Goal: Task Accomplishment & Management: Complete application form

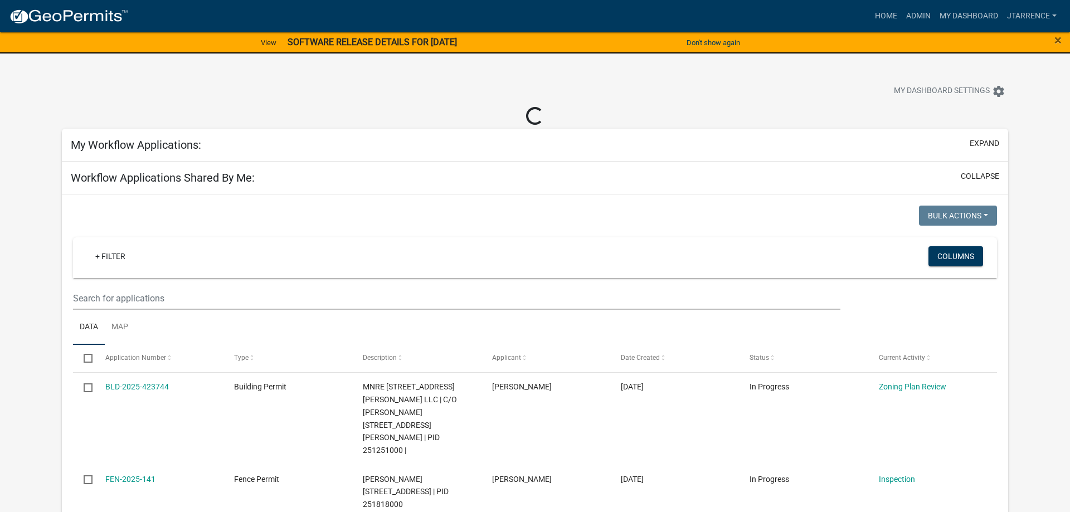
select select "3: 100"
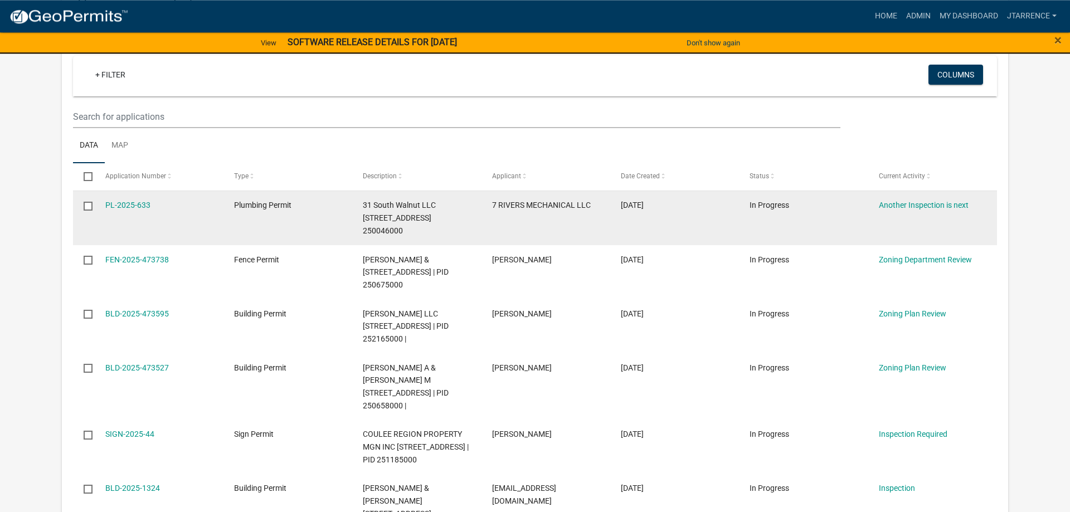
scroll to position [569, 0]
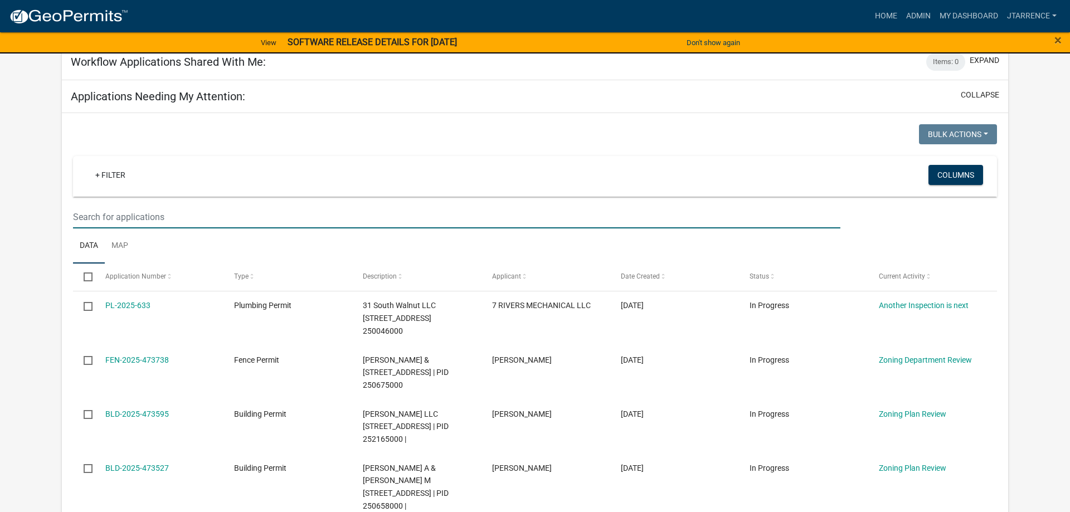
click at [206, 206] on input "text" at bounding box center [457, 217] width 768 height 23
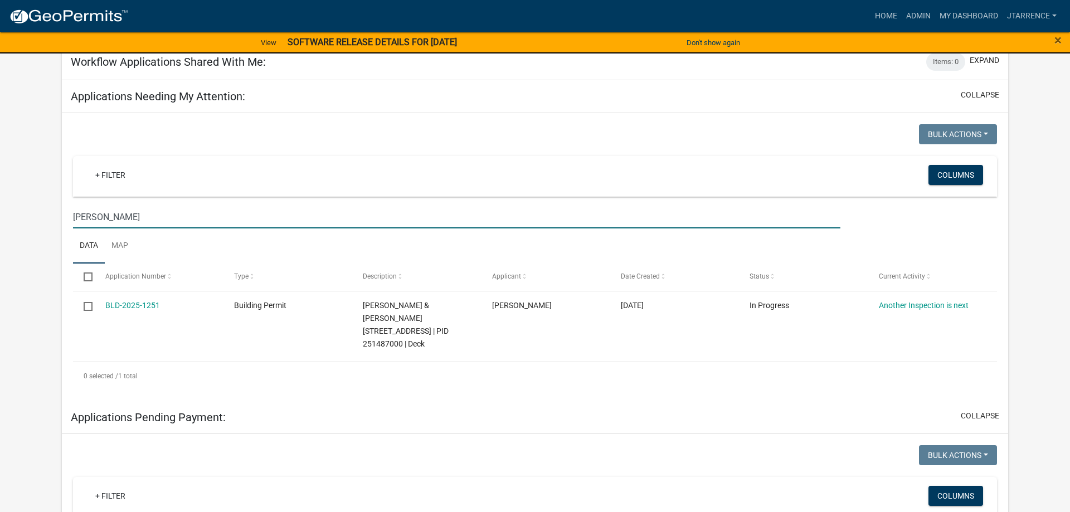
type input "[PERSON_NAME]"
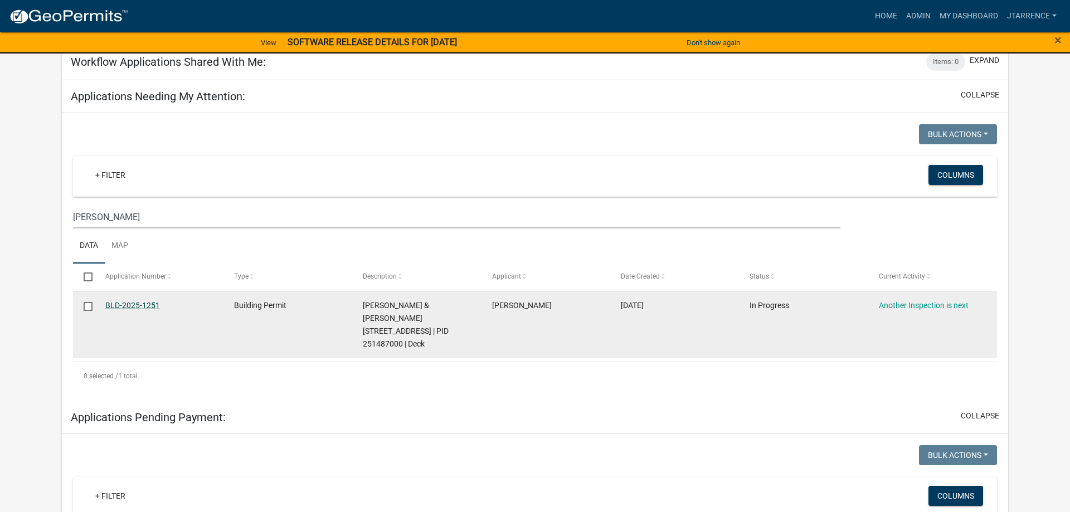
click at [128, 301] on link "BLD-2025-1251" at bounding box center [132, 305] width 55 height 9
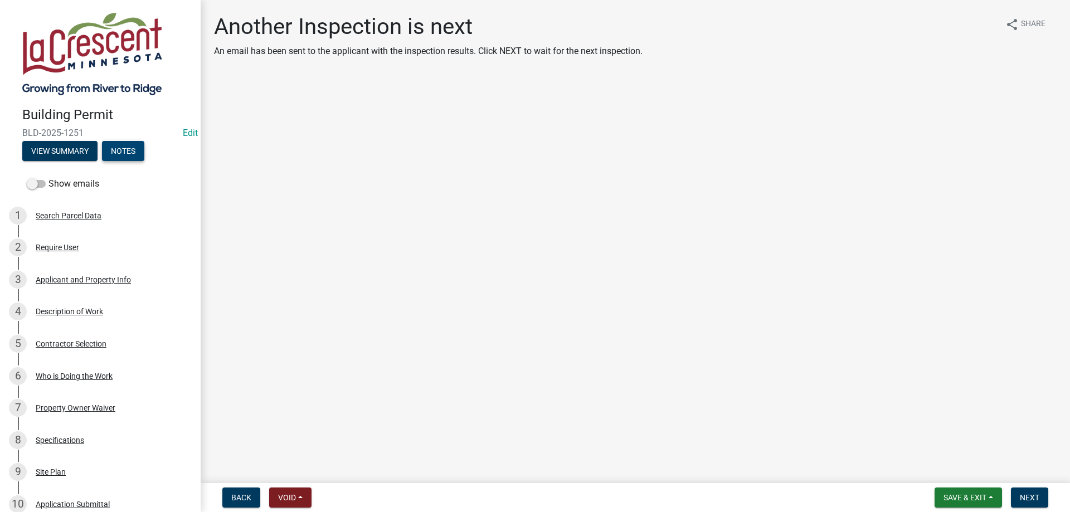
click at [125, 152] on button "Notes" at bounding box center [123, 151] width 42 height 20
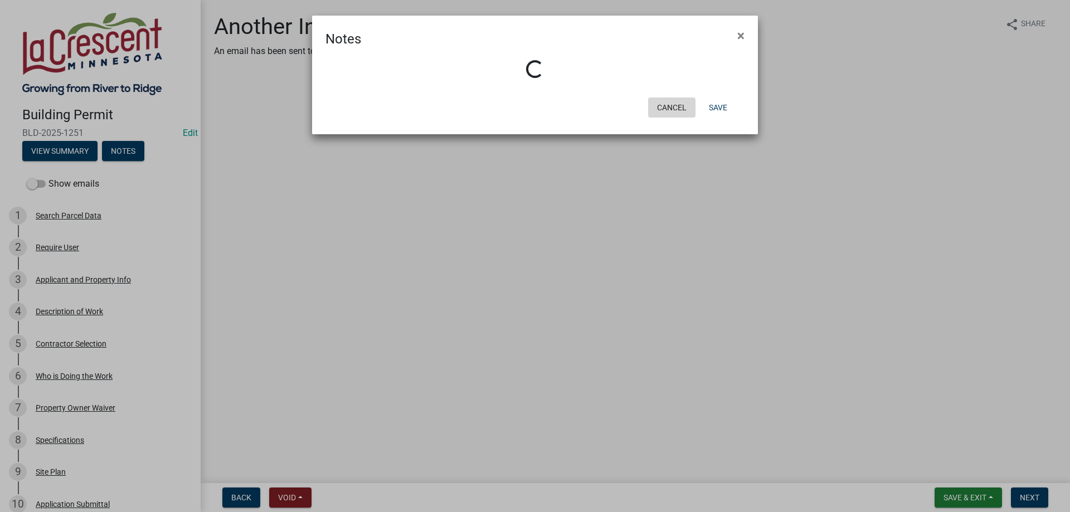
click at [675, 105] on button "Cancel" at bounding box center [671, 108] width 47 height 20
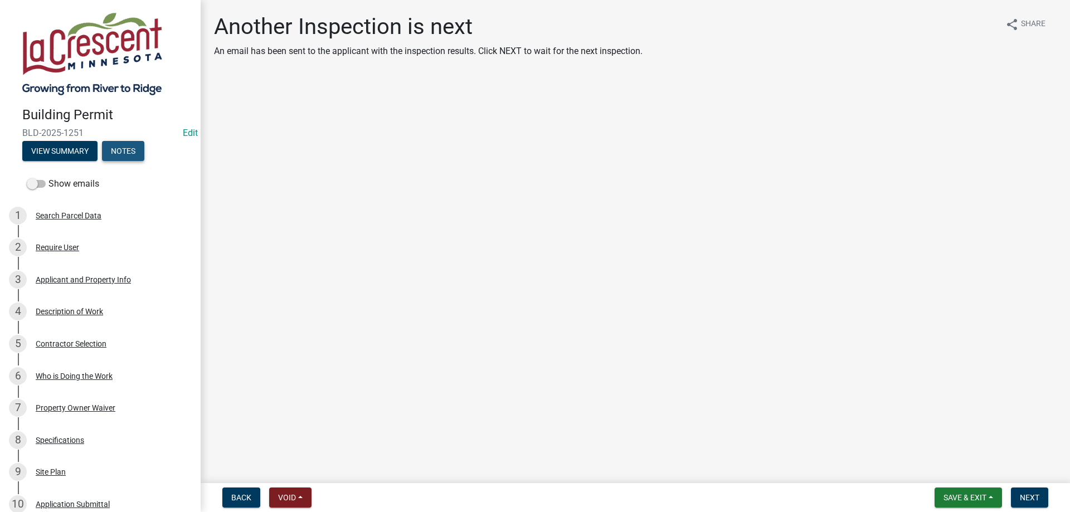
click at [122, 148] on button "Notes" at bounding box center [123, 151] width 42 height 20
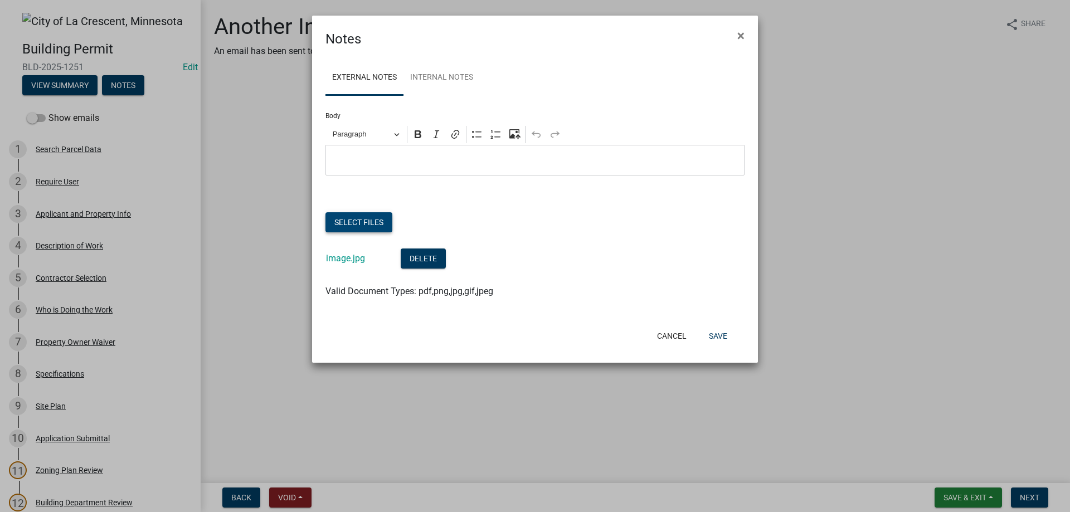
click at [367, 223] on button "Select files" at bounding box center [359, 222] width 67 height 20
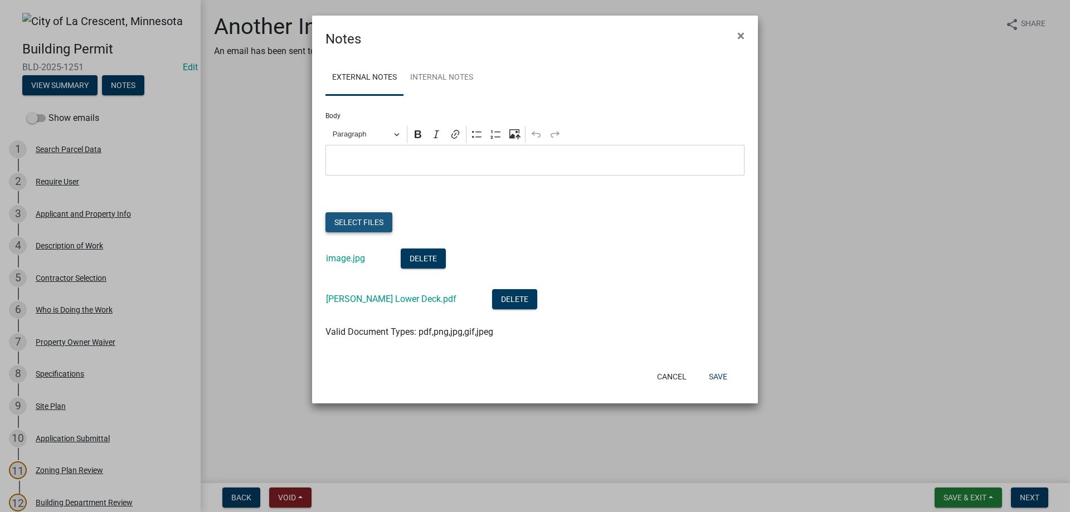
click at [362, 224] on button "Select files" at bounding box center [359, 222] width 67 height 20
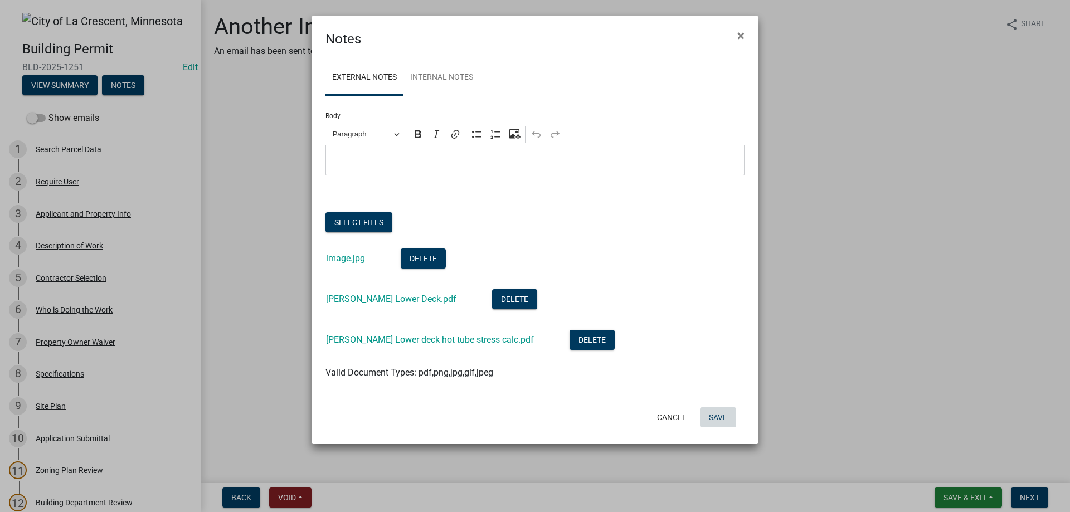
click at [722, 419] on button "Save" at bounding box center [718, 418] width 36 height 20
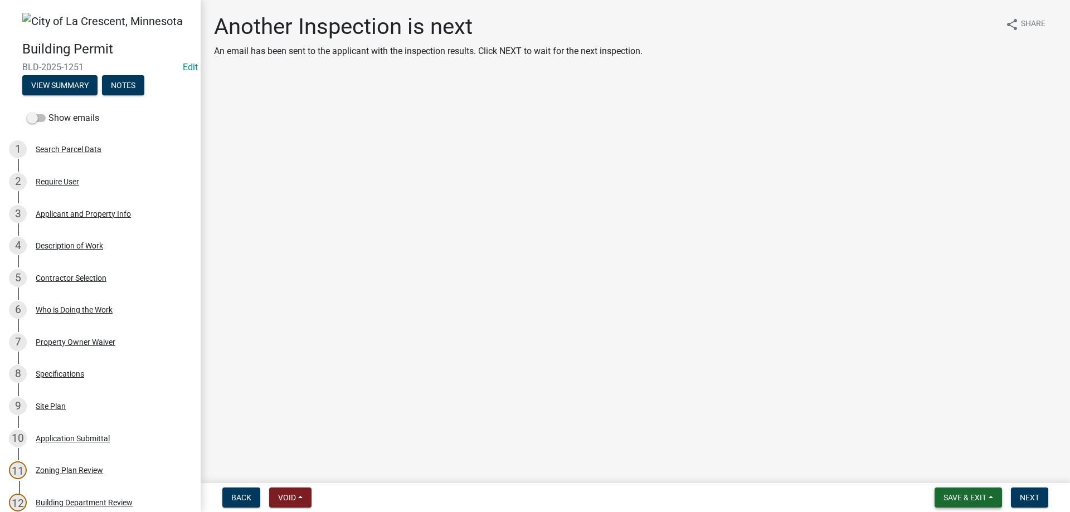
click at [947, 496] on span "Save & Exit" at bounding box center [965, 497] width 43 height 9
click at [939, 473] on button "Save & Exit" at bounding box center [957, 468] width 89 height 27
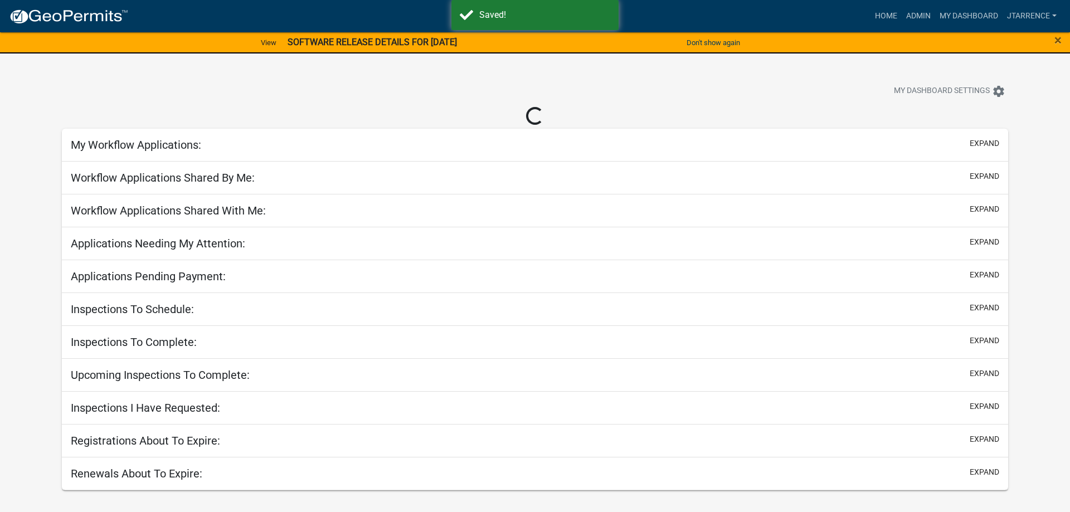
select select "3: 100"
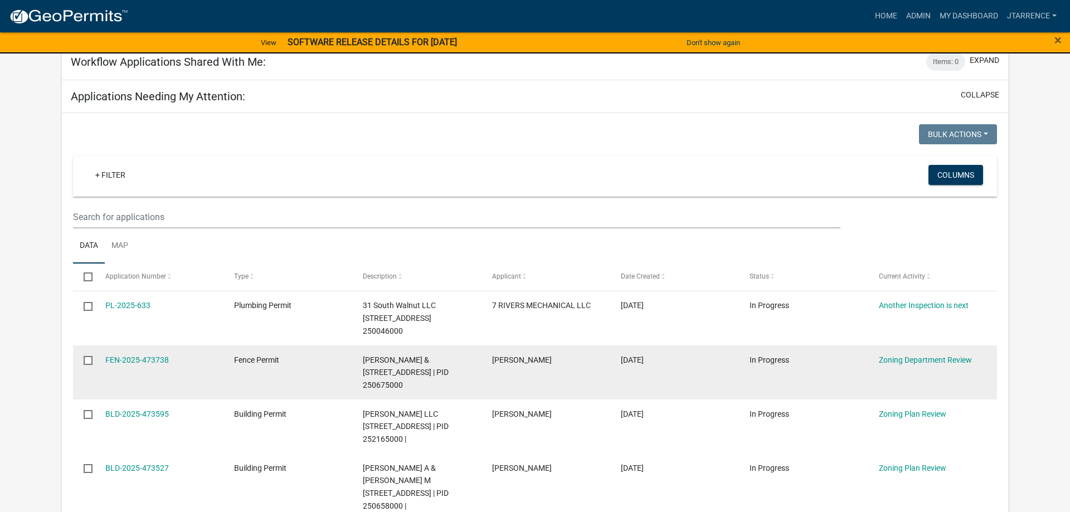
scroll to position [682, 0]
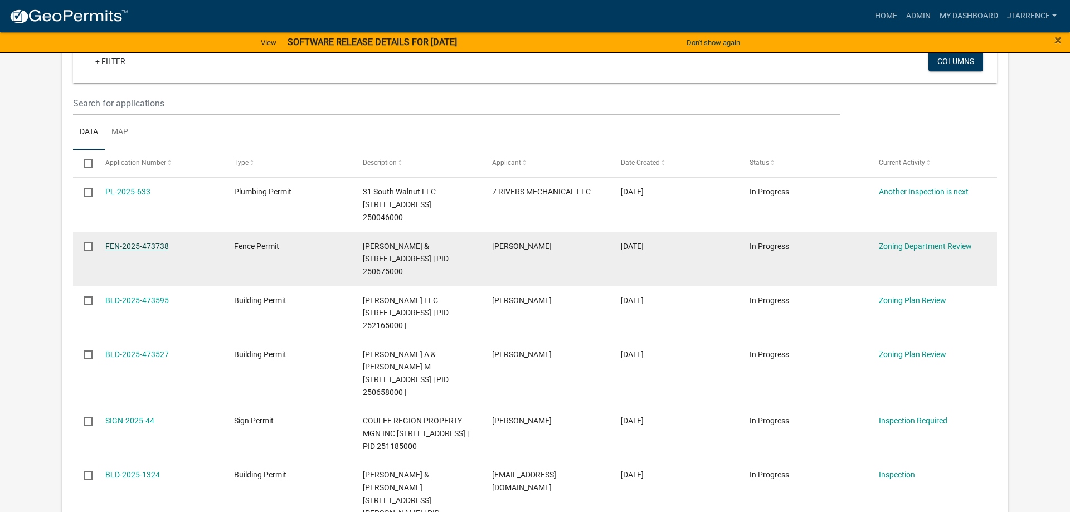
click at [151, 242] on link "FEN-2025-473738" at bounding box center [137, 246] width 64 height 9
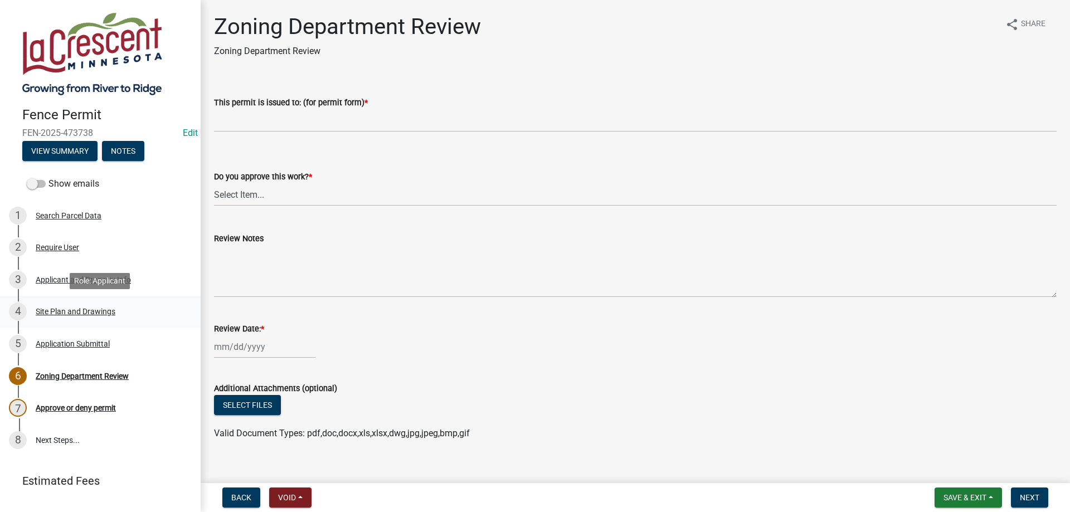
click at [69, 312] on div "Site Plan and Drawings" at bounding box center [76, 312] width 80 height 8
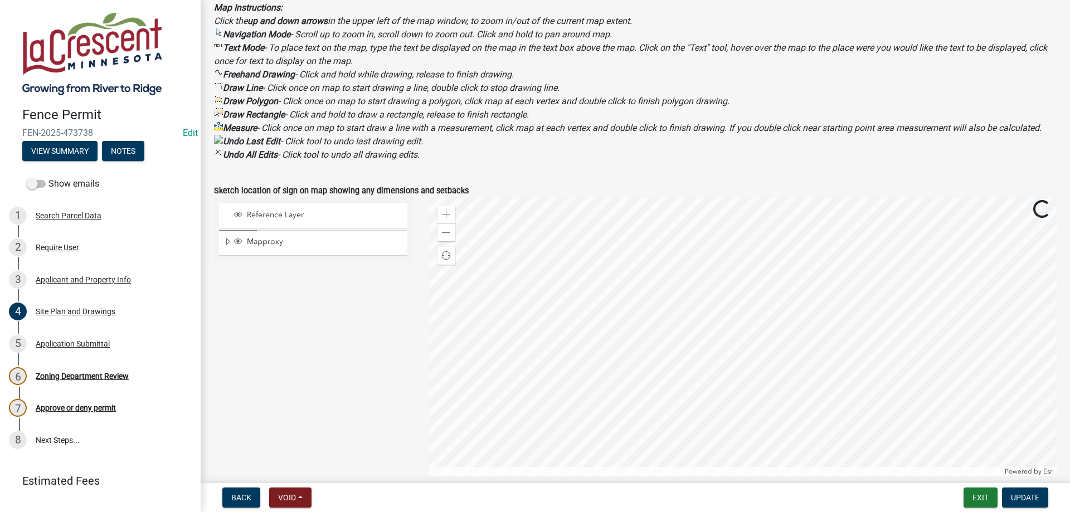
scroll to position [509, 0]
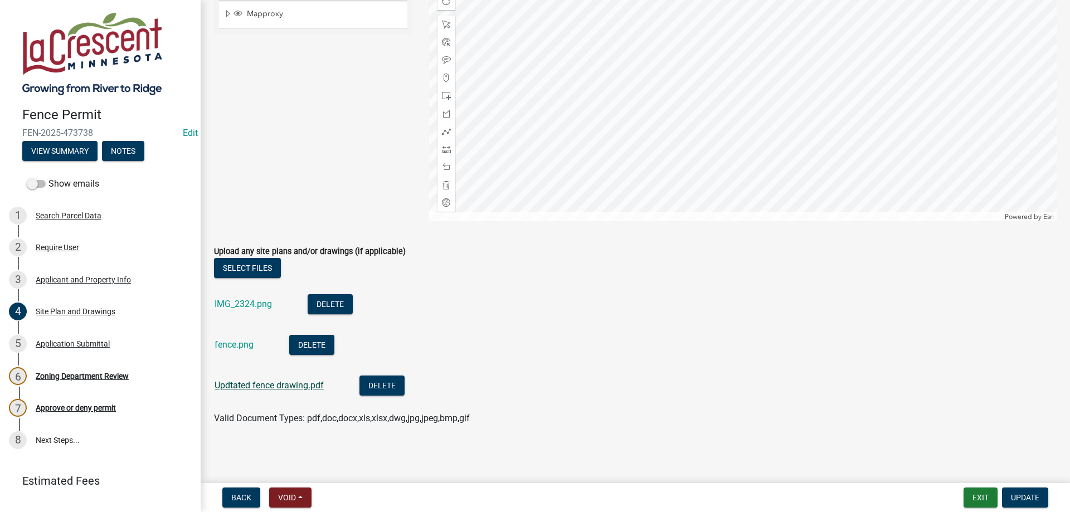
click at [248, 387] on link "Updtated fence drawing.pdf" at bounding box center [269, 385] width 109 height 11
click at [73, 280] on div "Applicant and Property Info" at bounding box center [83, 280] width 95 height 8
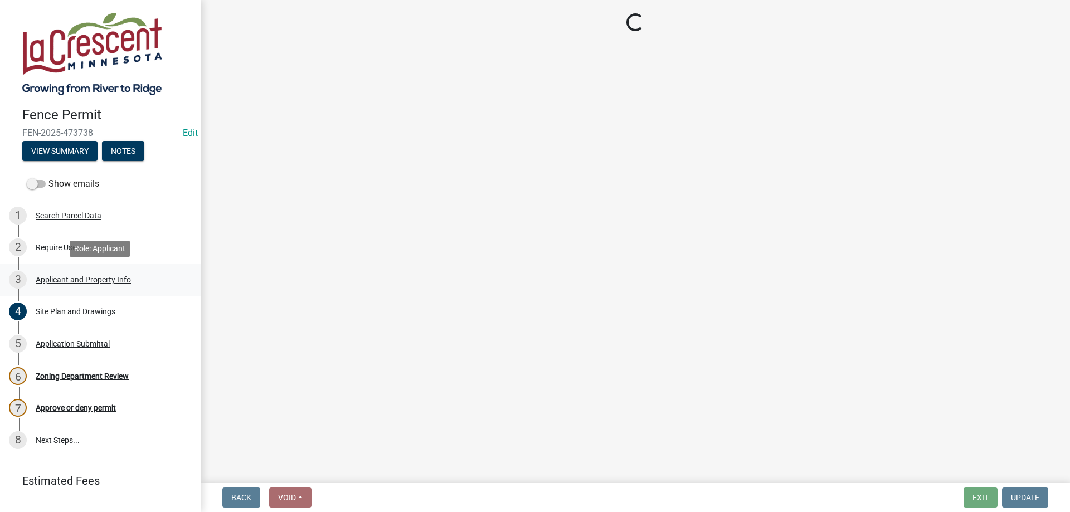
scroll to position [0, 0]
select select "9f554c49-418e-49c6-9171-470f5a649f50"
select select "d3396484-0c84-48a4-b873-3dbb1279f958"
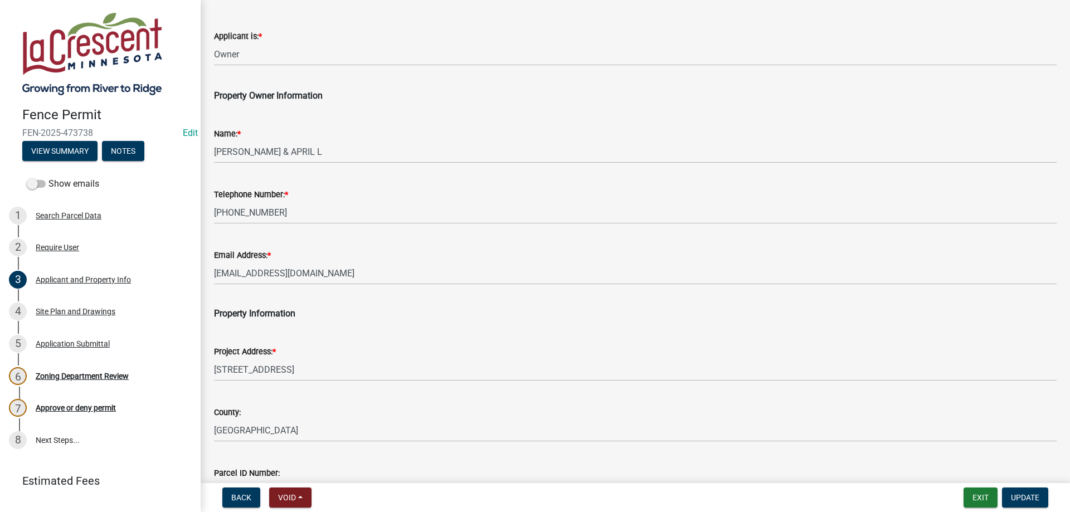
scroll to position [254, 0]
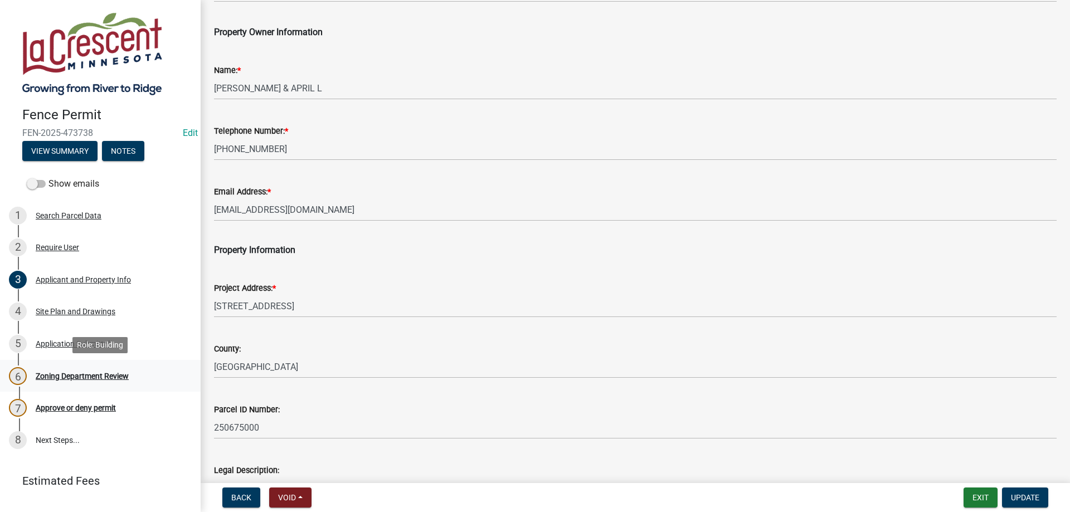
click at [82, 376] on div "Zoning Department Review" at bounding box center [82, 376] width 93 height 8
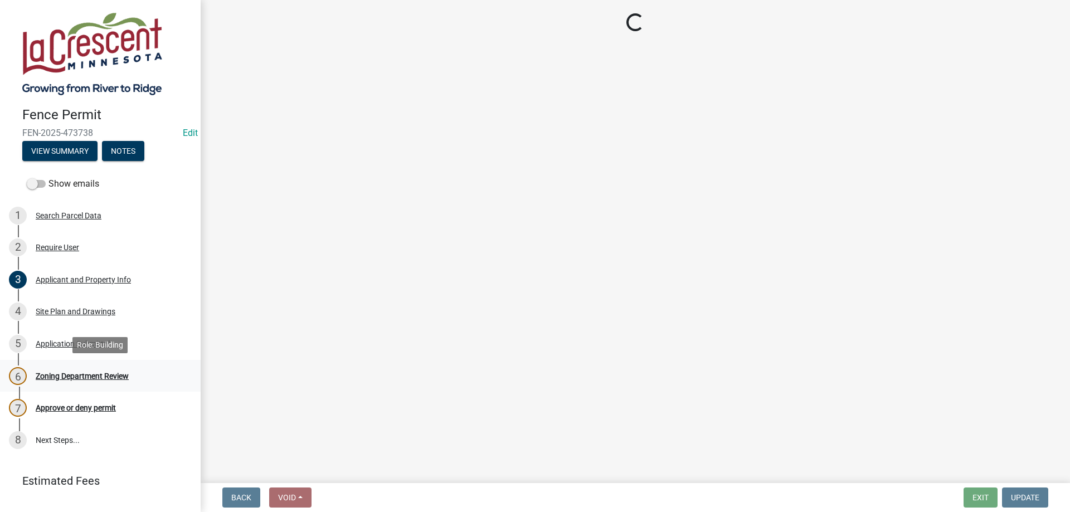
scroll to position [0, 0]
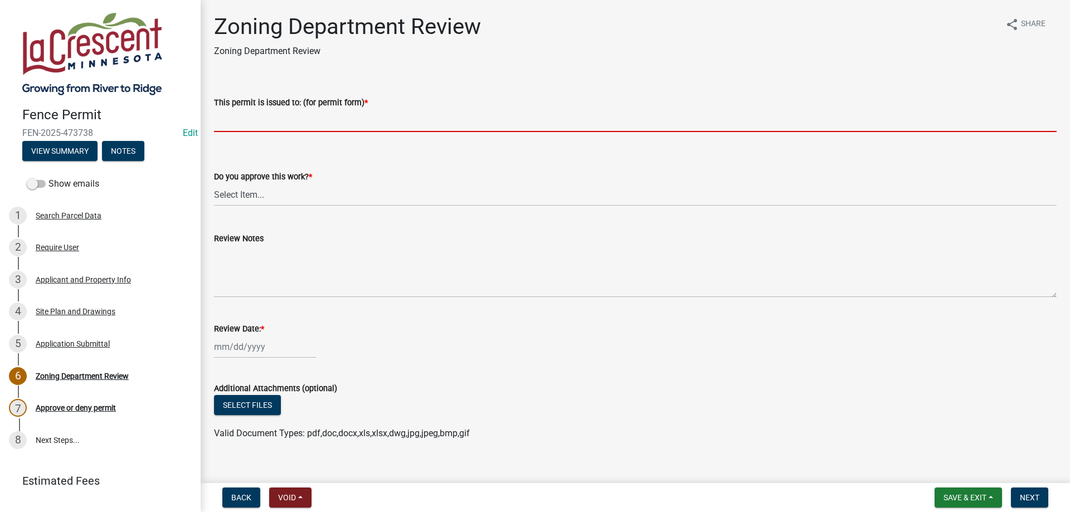
click at [321, 119] on input "This permit is issued to: (for permit form) *" at bounding box center [635, 120] width 843 height 23
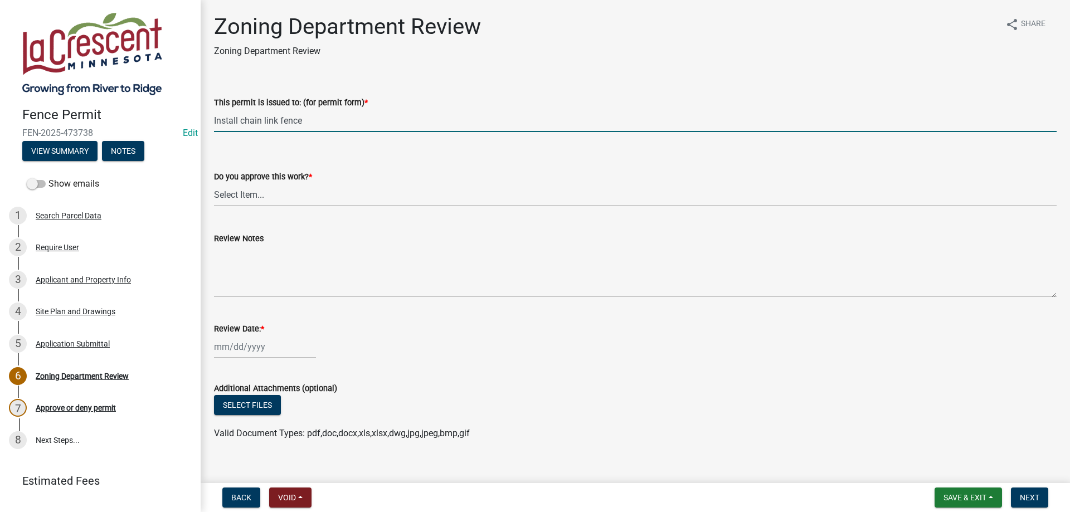
type input "Install chain link fence"
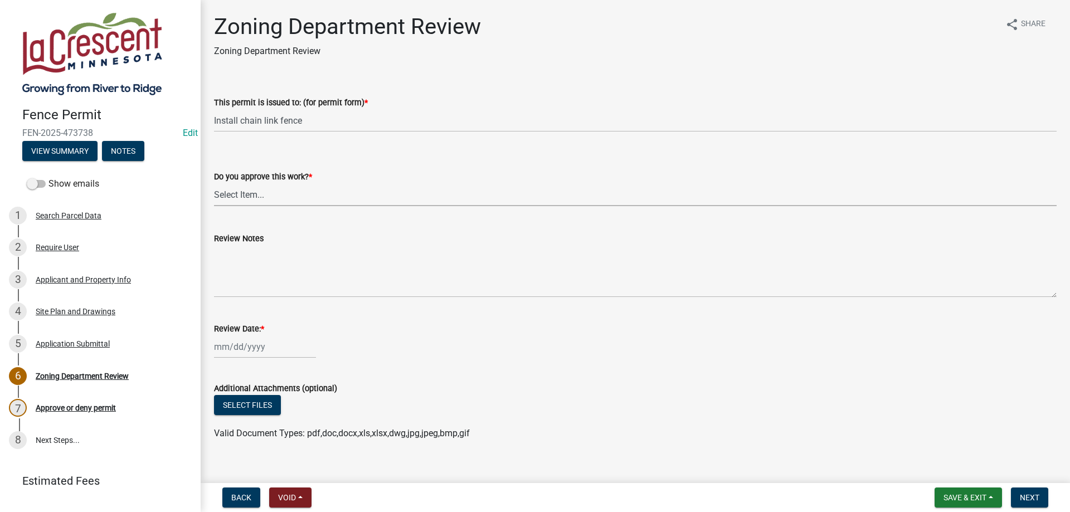
click at [214, 183] on select "Select Item... Yes No" at bounding box center [635, 194] width 843 height 23
click option "Yes" at bounding box center [0, 0] width 0 height 0
select select "2209fdae-7888-45c3-83a3-76ecef88a074"
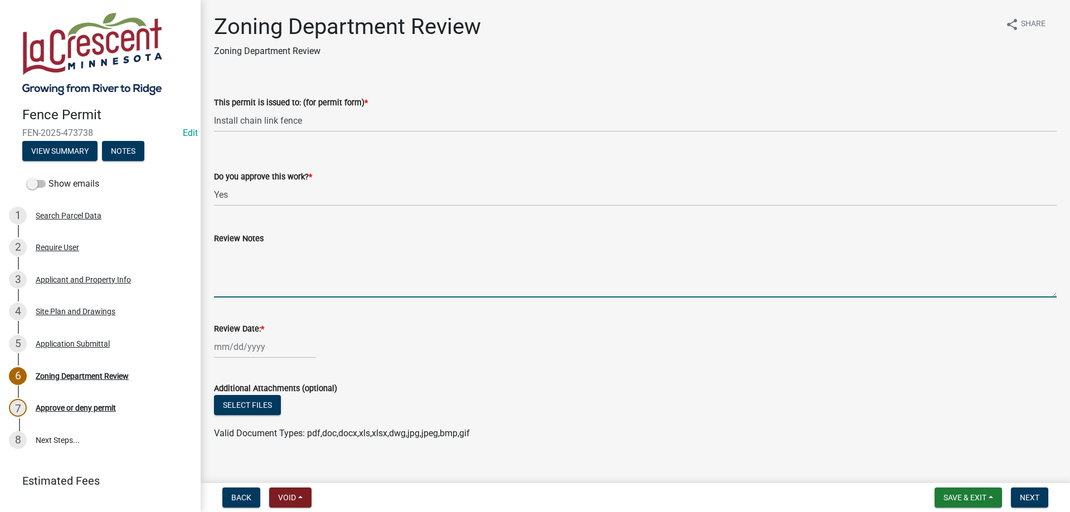
click at [251, 248] on textarea "Review Notes" at bounding box center [635, 271] width 843 height 52
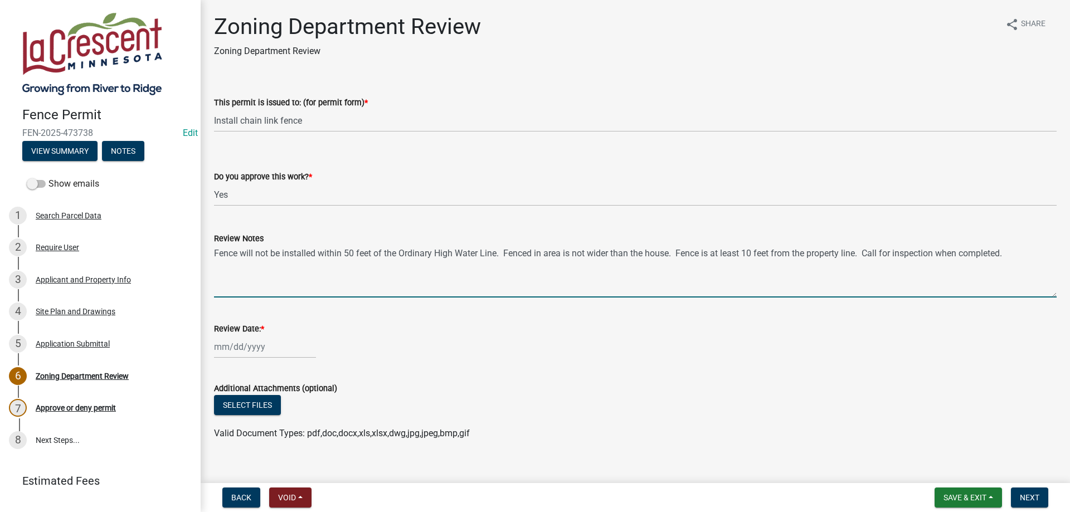
type textarea "Fence will not be installed within 50 feet of the Ordinary High Water Line. Fen…"
click at [243, 344] on input "Review Date: *" at bounding box center [265, 347] width 102 height 23
select select "9"
select select "2025"
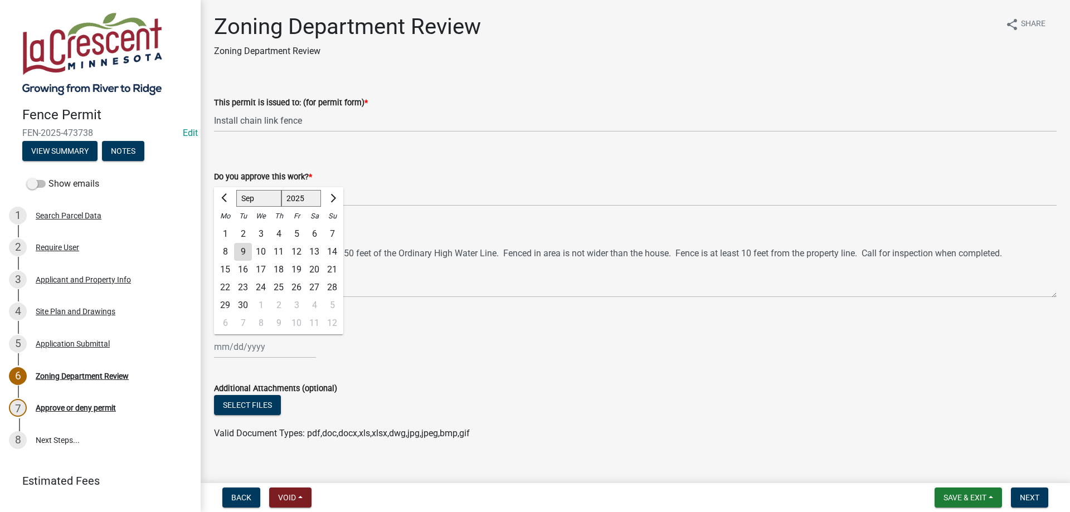
click at [246, 253] on div "9" at bounding box center [243, 252] width 18 height 18
type input "[DATE]"
click at [392, 314] on div "Review Date: * [DATE]" at bounding box center [635, 333] width 843 height 52
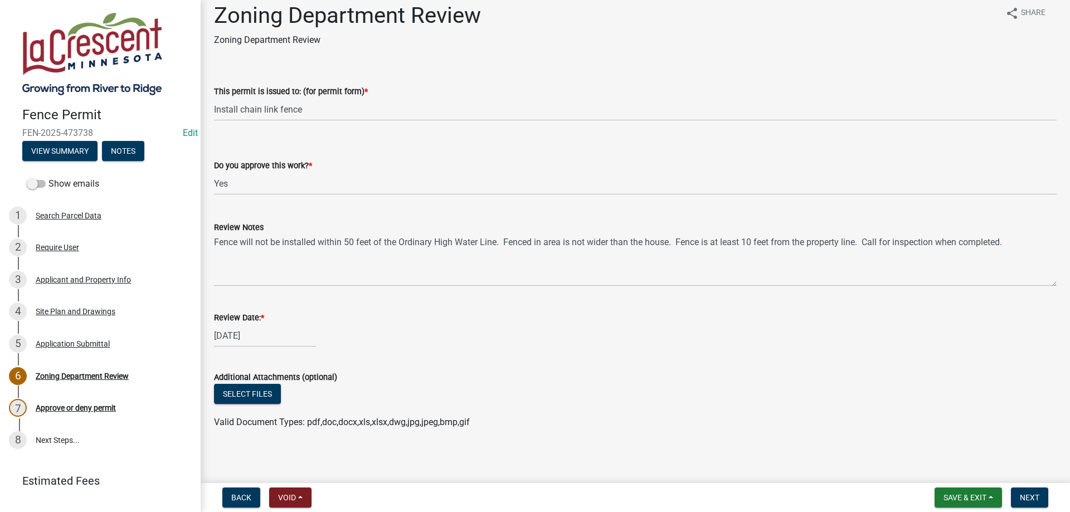
scroll to position [15, 0]
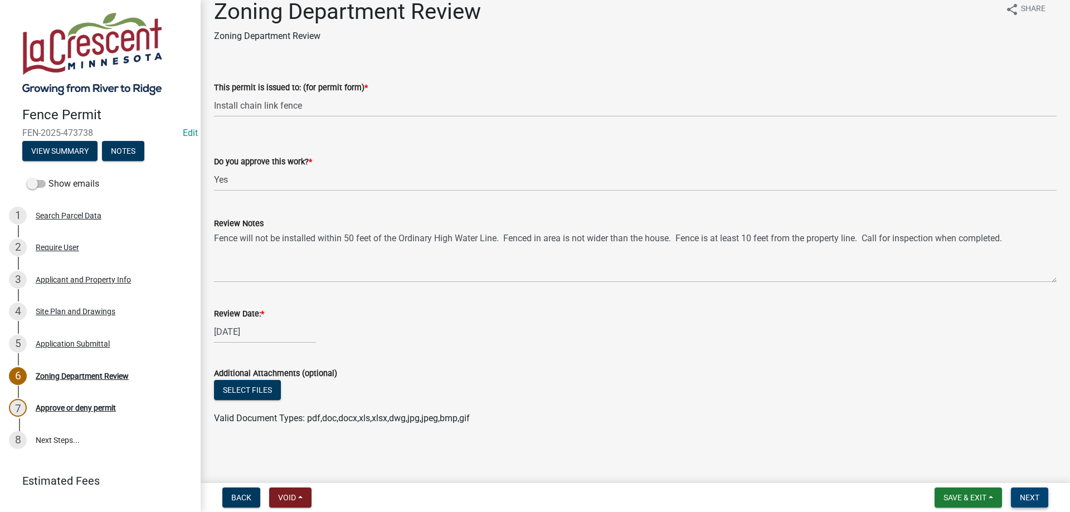
click at [1028, 496] on span "Next" at bounding box center [1030, 497] width 20 height 9
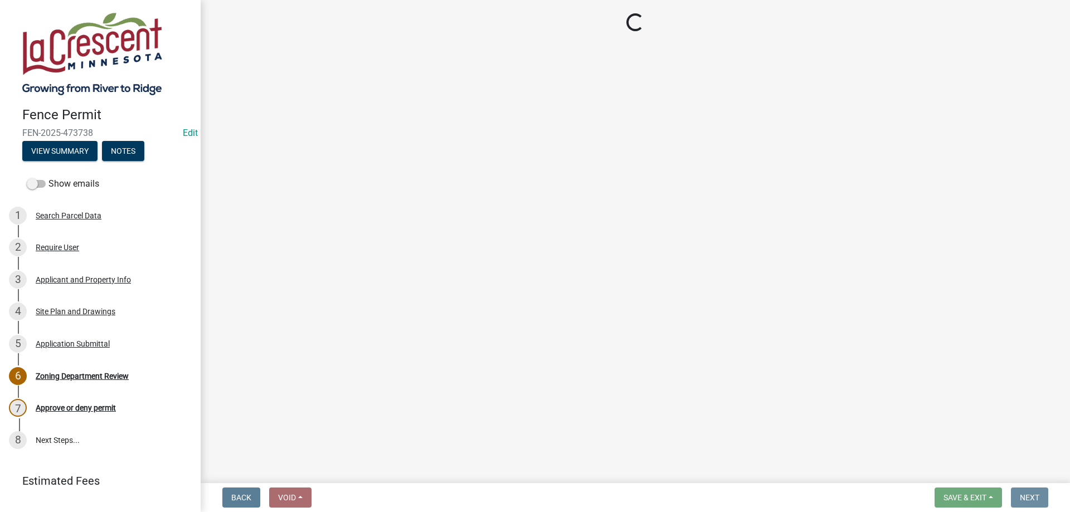
scroll to position [0, 0]
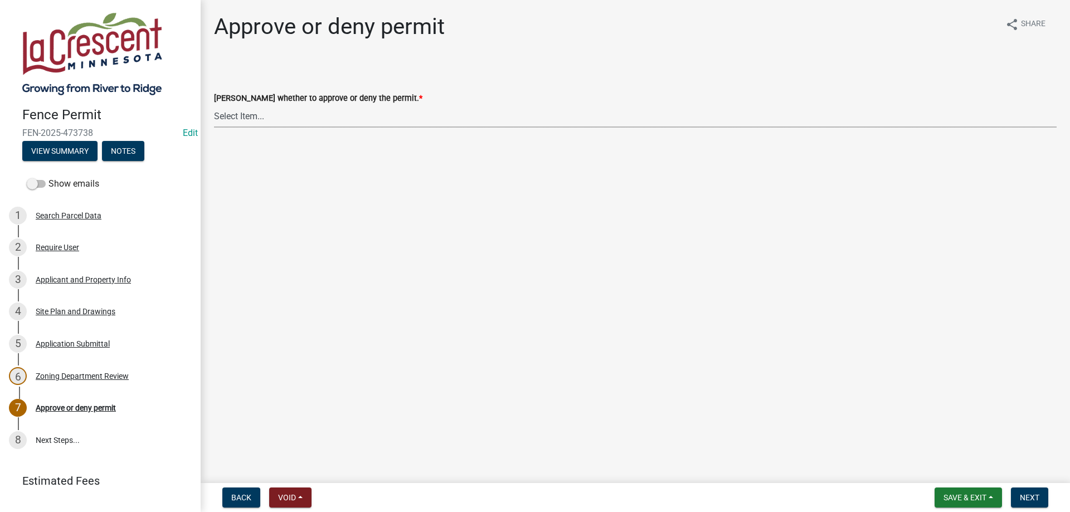
click at [214, 105] on select "Select Item... Approve Deny" at bounding box center [635, 116] width 843 height 23
click option "Approve" at bounding box center [0, 0] width 0 height 0
select select "728afe28-c9ed-4a36-bde4-3c6ae9494660"
click at [1037, 500] on span "Next" at bounding box center [1030, 497] width 20 height 9
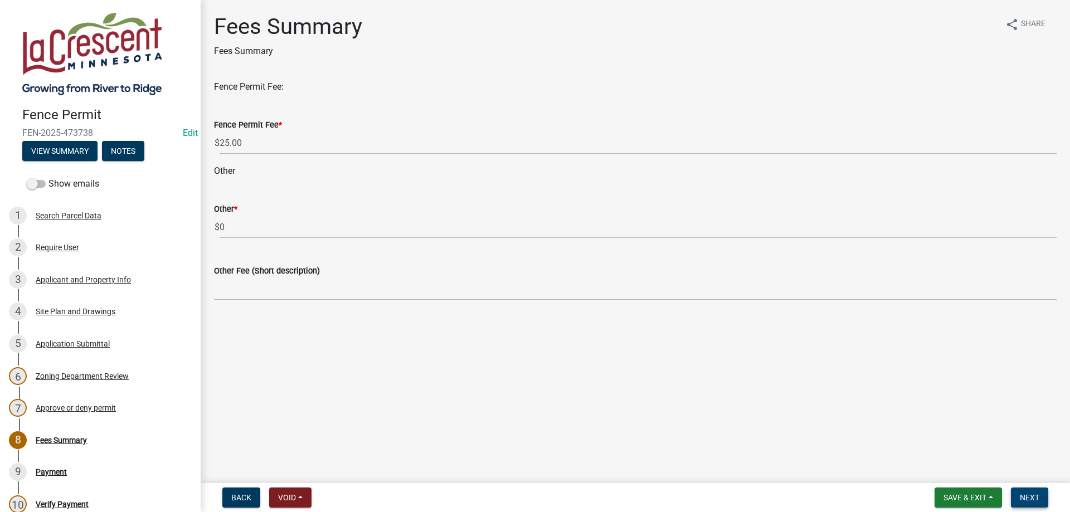
click at [1033, 498] on span "Next" at bounding box center [1030, 497] width 20 height 9
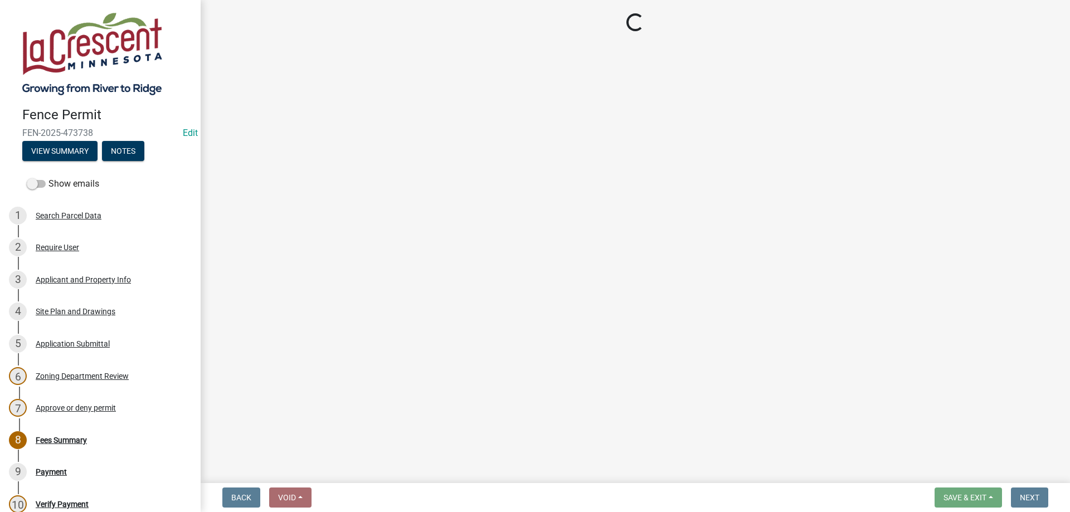
select select "3: 3"
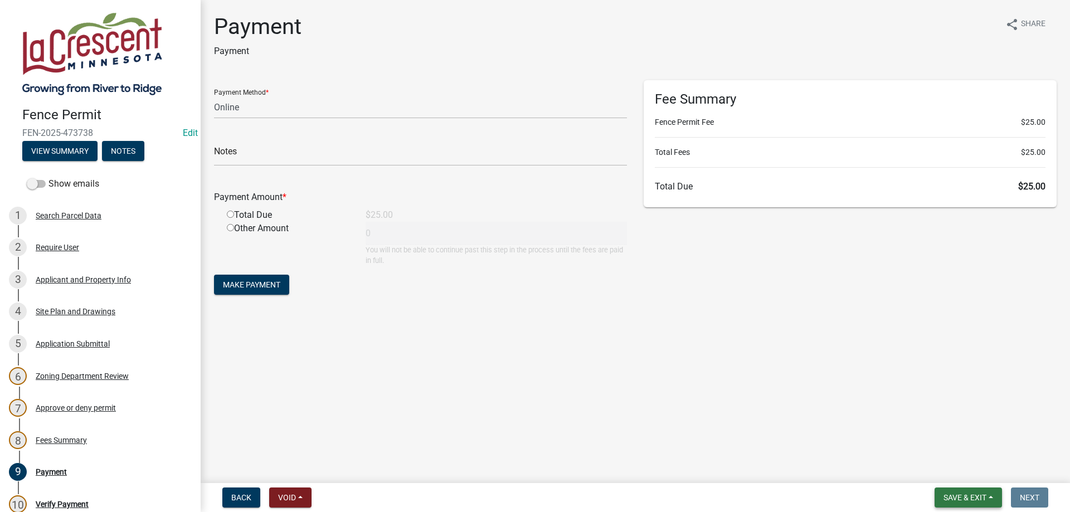
click at [952, 497] on span "Save & Exit" at bounding box center [965, 497] width 43 height 9
click at [954, 469] on button "Save & Exit" at bounding box center [957, 468] width 89 height 27
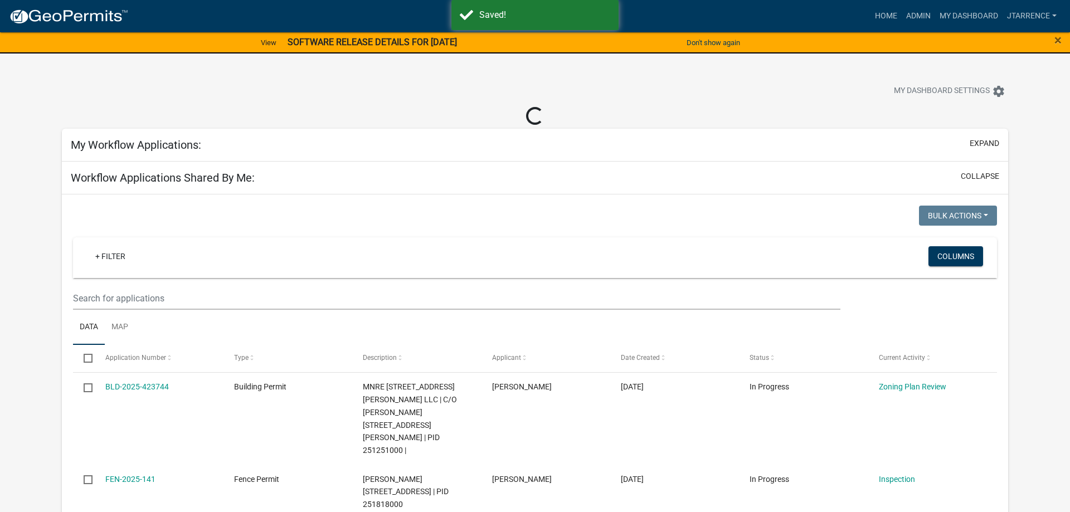
select select "3: 100"
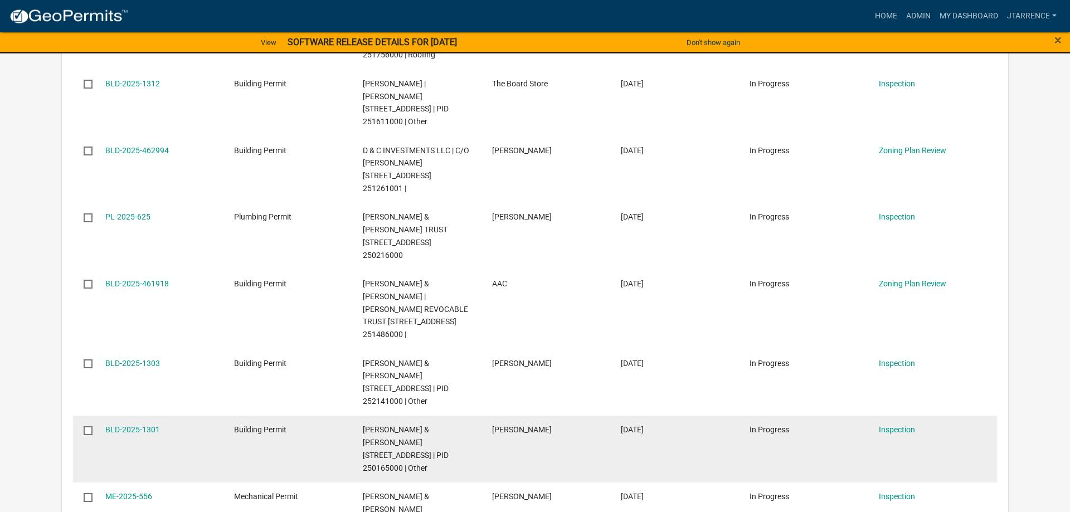
scroll to position [2332, 0]
